Goal: Task Accomplishment & Management: Use online tool/utility

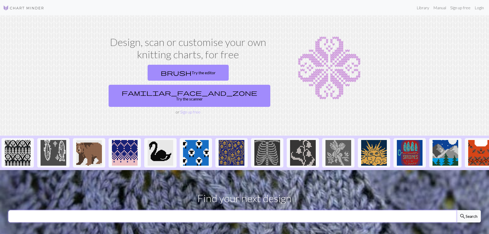
click at [121, 210] on input "text" at bounding box center [232, 216] width 448 height 12
type input "huuto"
click at [456, 210] on button "search Search" at bounding box center [468, 216] width 25 height 12
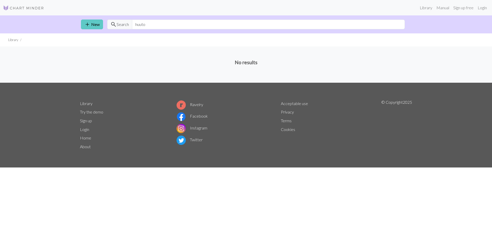
click at [95, 21] on link "add New" at bounding box center [92, 24] width 22 height 10
